Goal: Information Seeking & Learning: Learn about a topic

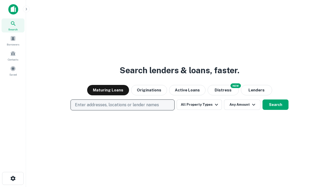
click at [122, 105] on p "Enter addresses, locations or lender names" at bounding box center [117, 105] width 84 height 6
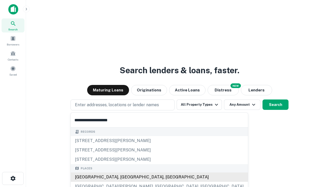
click at [124, 177] on div "[GEOGRAPHIC_DATA], [GEOGRAPHIC_DATA], [GEOGRAPHIC_DATA]" at bounding box center [159, 176] width 177 height 9
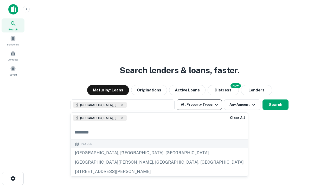
click at [199, 105] on button "All Property Types" at bounding box center [198, 104] width 45 height 10
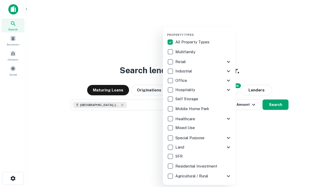
click at [203, 31] on button "button" at bounding box center [203, 31] width 73 height 0
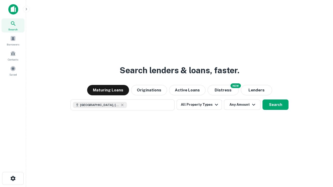
scroll to position [8, 0]
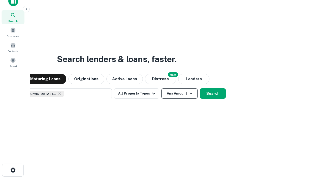
click at [161, 88] on button "Any Amount" at bounding box center [179, 93] width 36 height 10
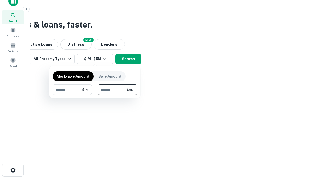
type input "*******"
click at [95, 95] on button "button" at bounding box center [94, 95] width 85 height 0
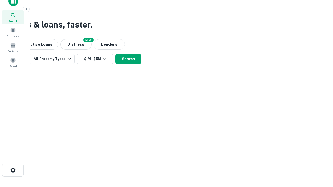
scroll to position [8, 0]
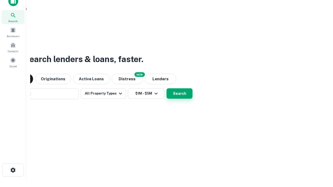
click at [166, 88] on button "Search" at bounding box center [179, 93] width 26 height 10
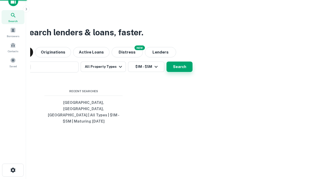
scroll to position [17, 147]
